Goal: Task Accomplishment & Management: Use online tool/utility

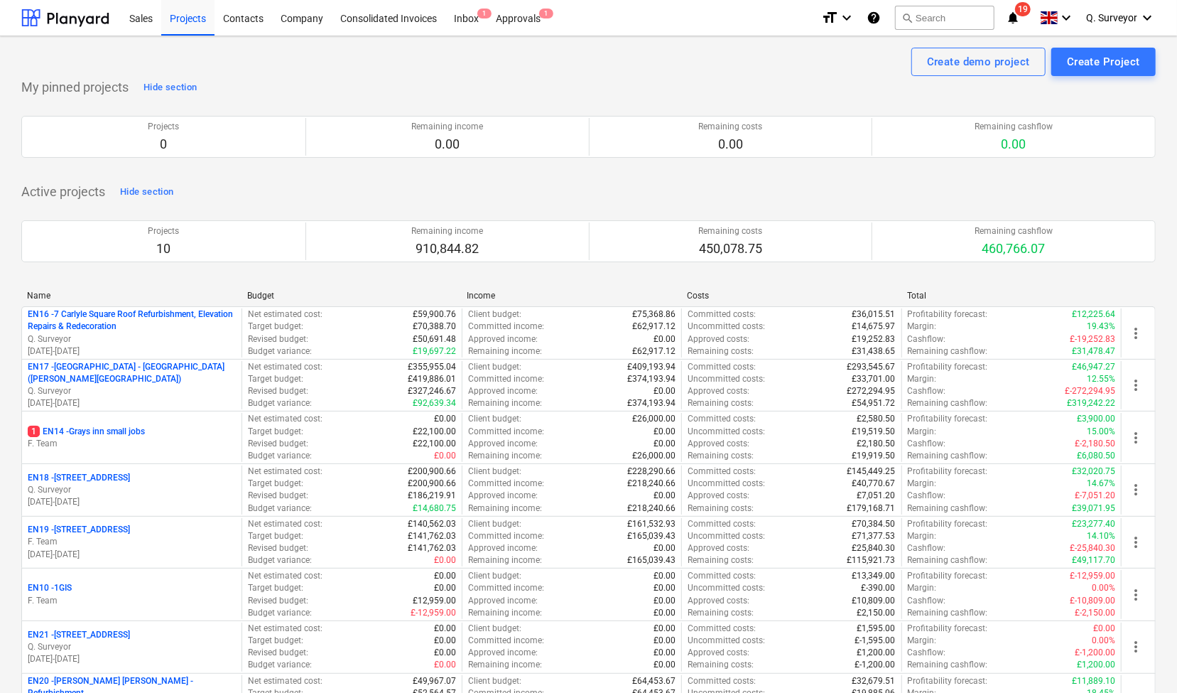
click at [1039, 190] on div "Active projects Hide section Projects 10 Remaining income 910,844.82 Remaining …" at bounding box center [588, 513] width 1135 height 666
click at [897, 194] on div "Active projects Hide section Projects 10 Remaining income 910,844.82 Remaining …" at bounding box center [588, 513] width 1135 height 666
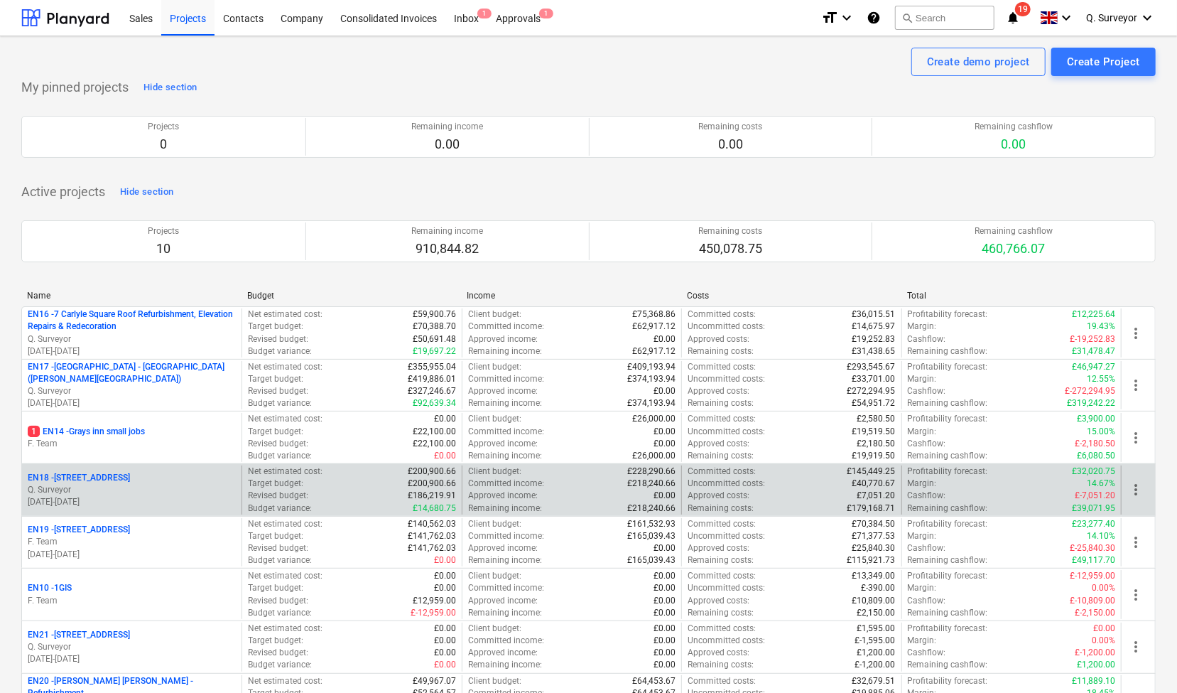
click at [108, 477] on p "EN18 - [STREET_ADDRESS]" at bounding box center [79, 478] width 102 height 12
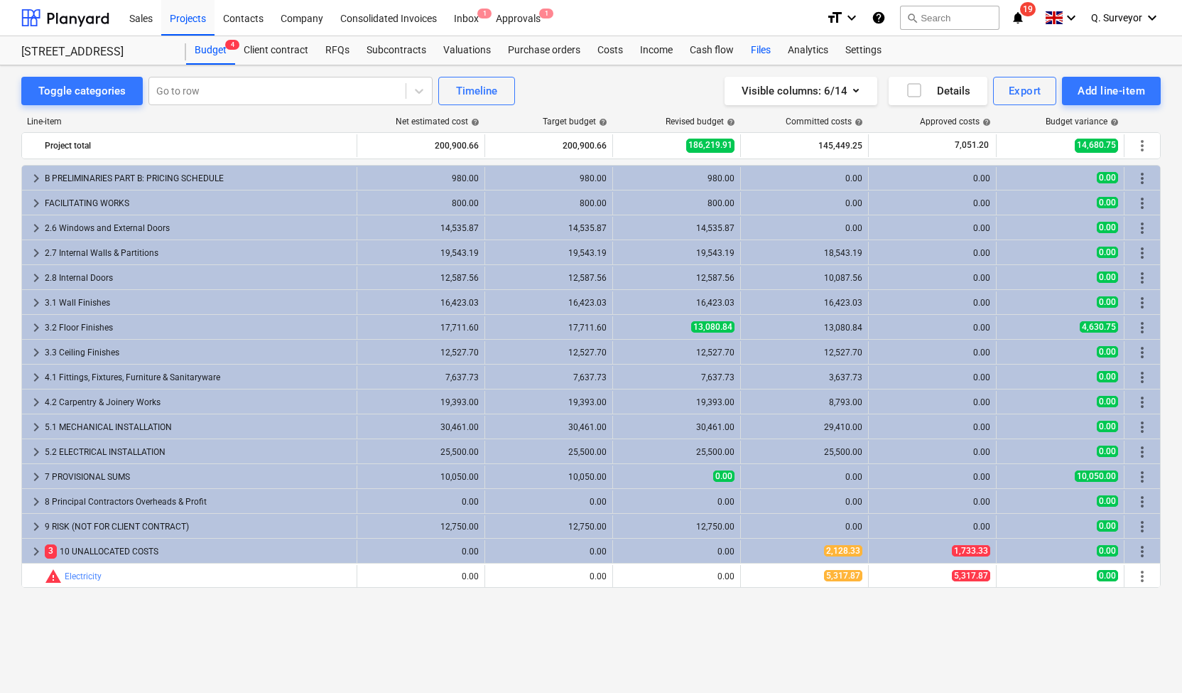
click at [756, 52] on div "Files" at bounding box center [760, 50] width 37 height 28
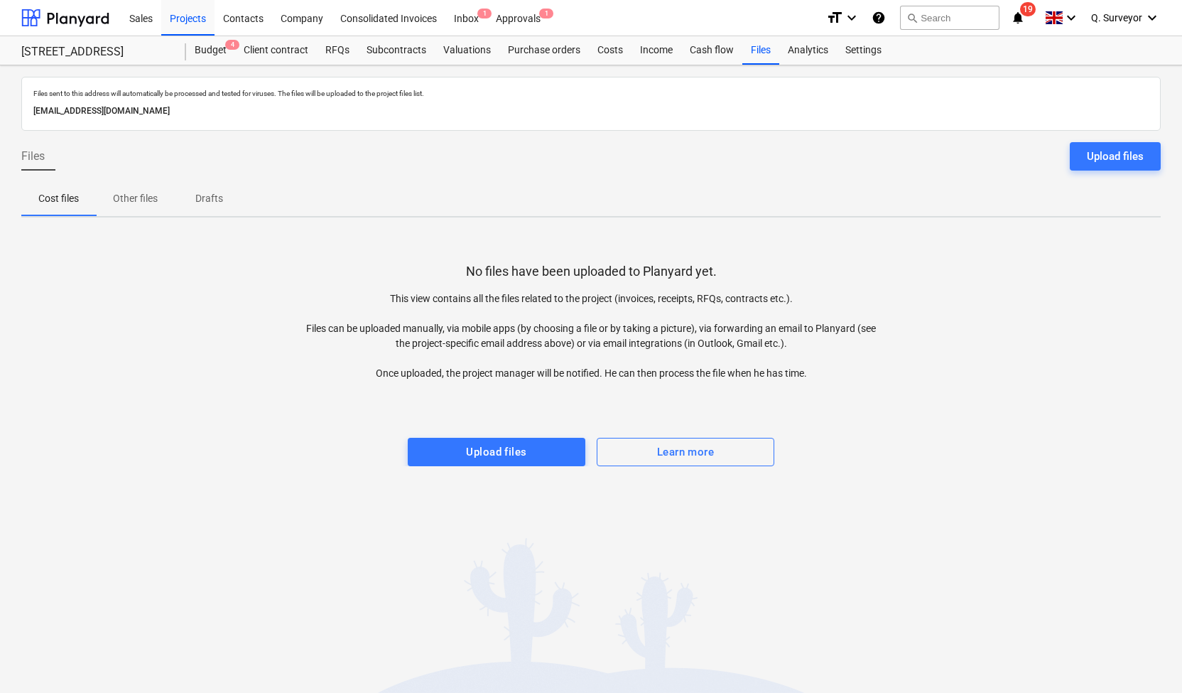
drag, startPoint x: 291, startPoint y: 109, endPoint x: 13, endPoint y: 110, distance: 278.5
click at [13, 110] on div "Files sent to this address will automatically be processed and tested for virus…" at bounding box center [591, 378] width 1182 height 627
copy p "[EMAIL_ADDRESS][DOMAIN_NAME]"
click at [757, 42] on div "Files 1" at bounding box center [760, 50] width 37 height 28
click at [190, 16] on div "Projects" at bounding box center [187, 17] width 53 height 36
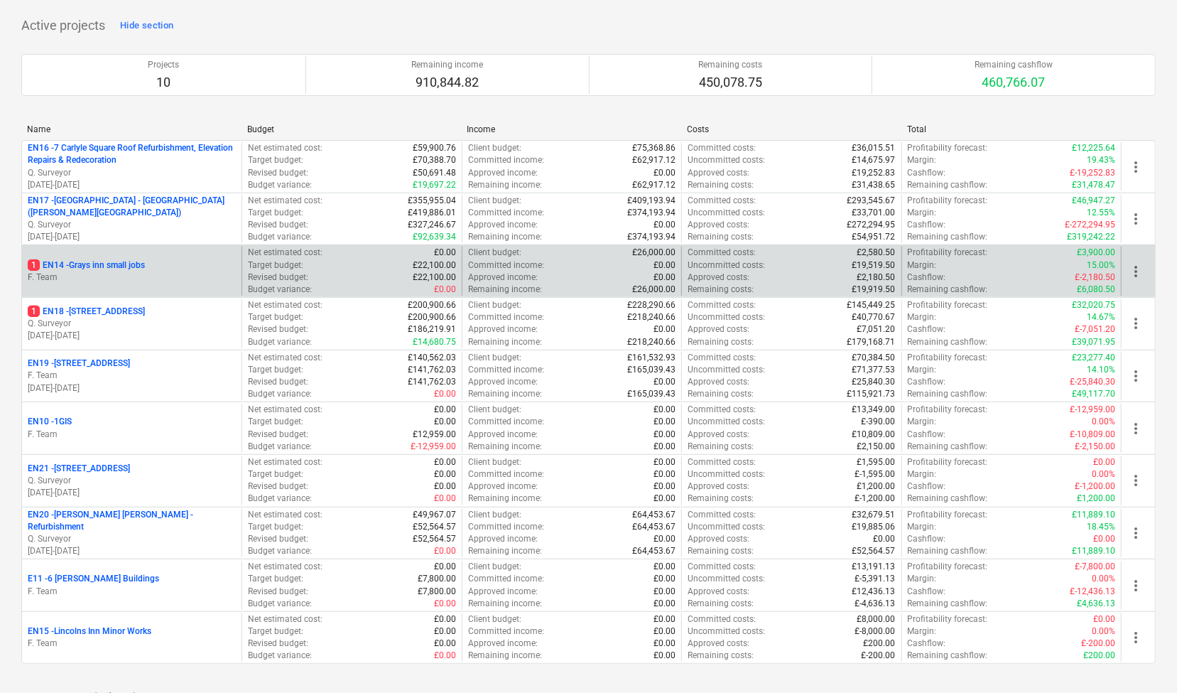
scroll to position [213, 0]
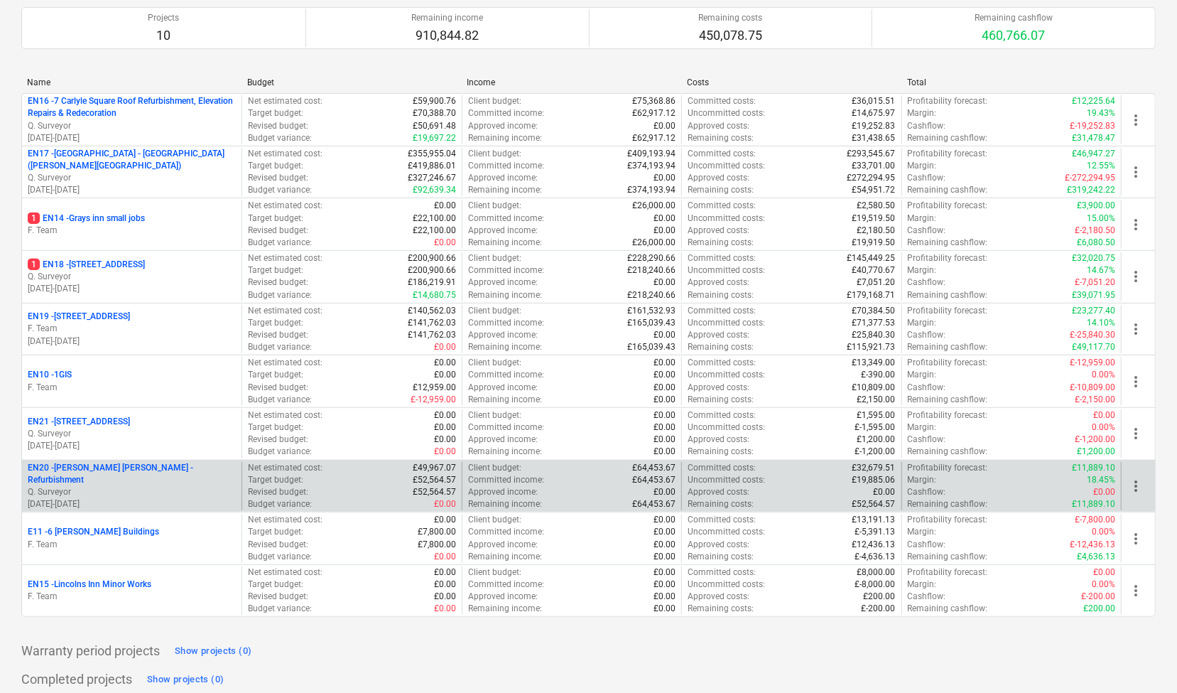
click at [153, 486] on p "Q. Surveyor" at bounding box center [132, 492] width 208 height 12
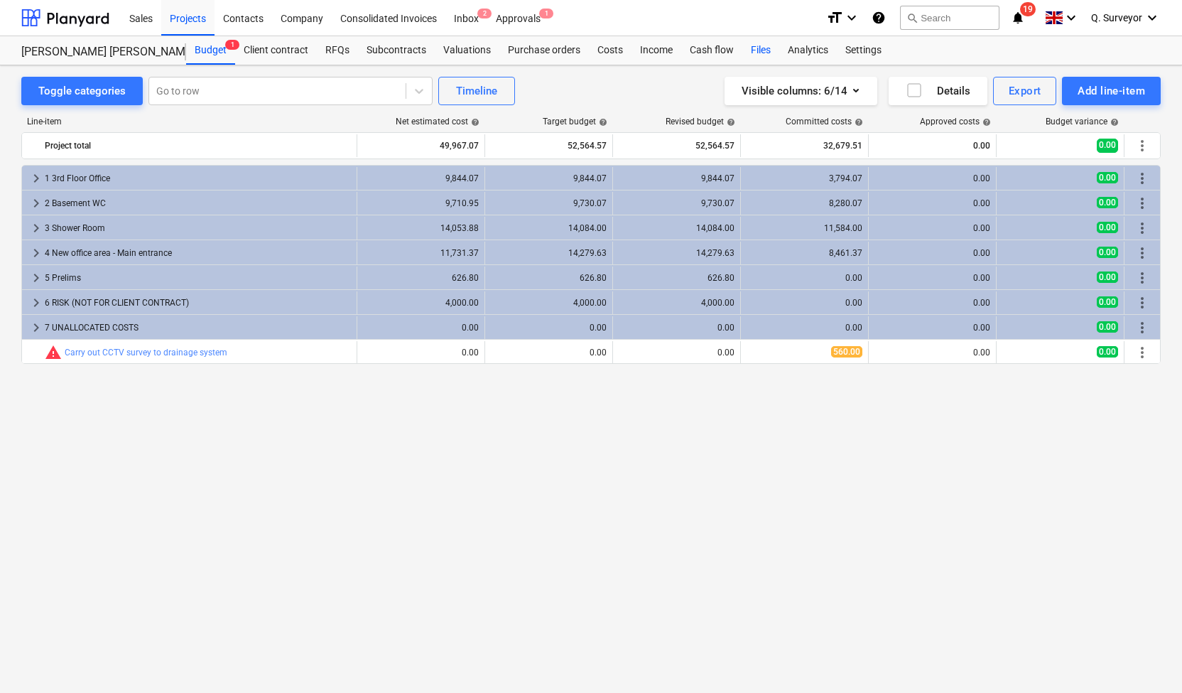
click at [756, 46] on div "Files" at bounding box center [760, 50] width 37 height 28
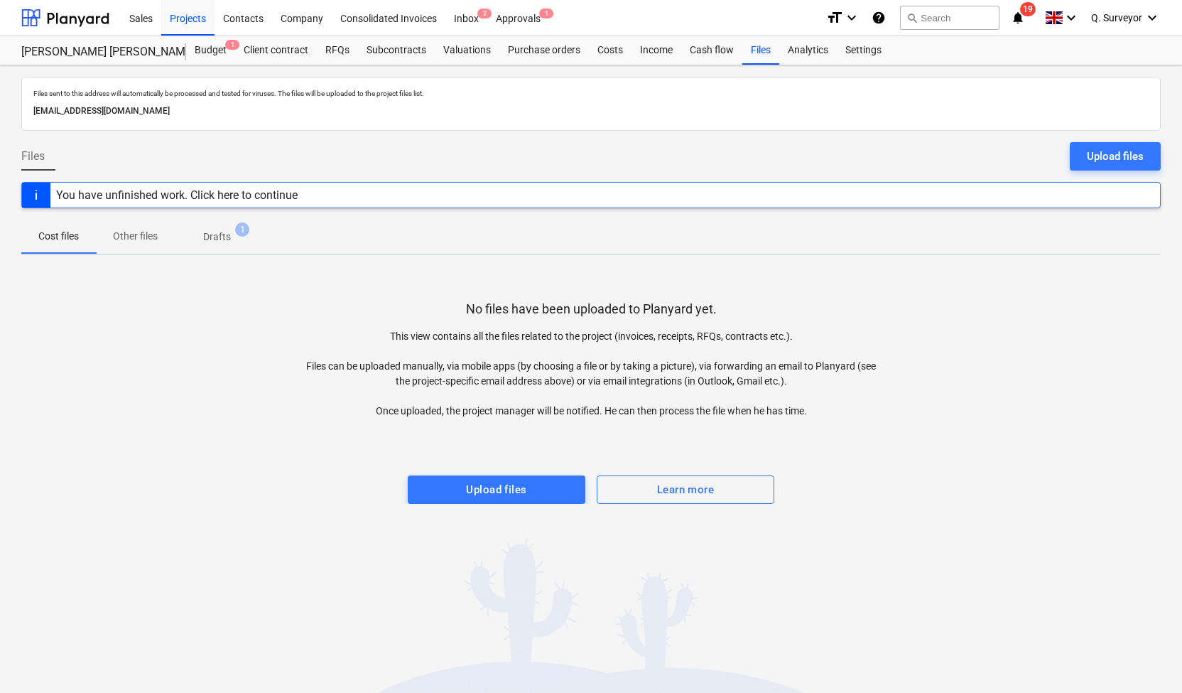
drag, startPoint x: 297, startPoint y: 110, endPoint x: 11, endPoint y: 116, distance: 285.7
click at [11, 116] on div "Files sent to this address will automatically be processed and tested for virus…" at bounding box center [591, 378] width 1182 height 627
copy p "[EMAIL_ADDRESS][DOMAIN_NAME]"
